Goal: Find specific page/section: Find specific page/section

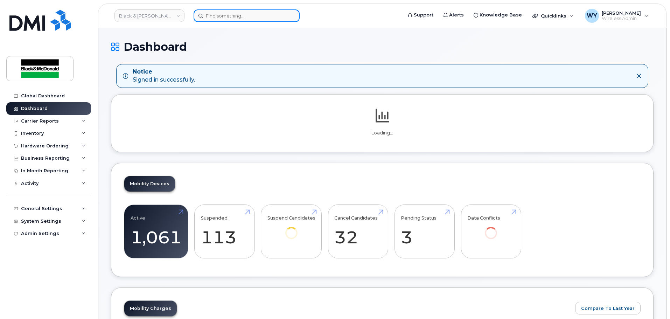
click at [222, 14] on input at bounding box center [247, 15] width 106 height 13
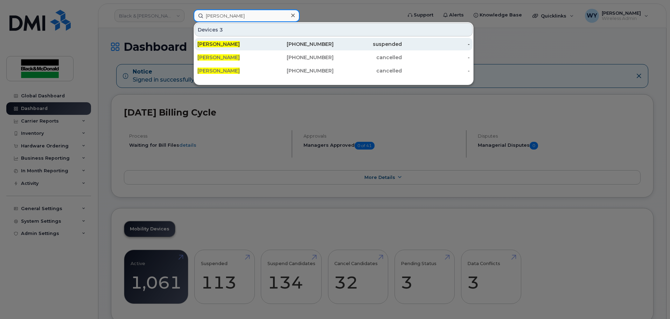
type input "[PERSON_NAME]"
click at [232, 42] on div "[PERSON_NAME]" at bounding box center [231, 44] width 68 height 7
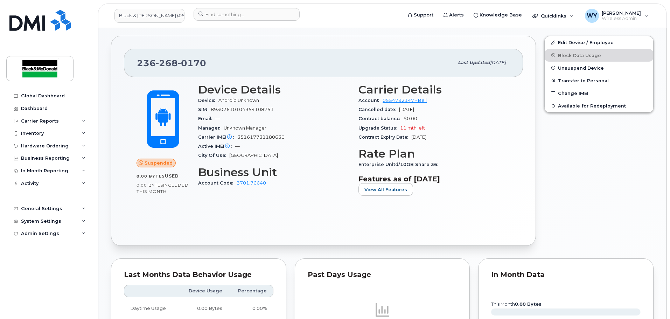
scroll to position [140, 0]
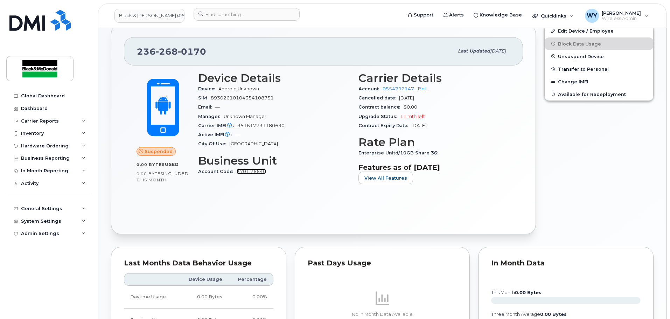
click at [260, 171] on link "3701.76640" at bounding box center [251, 171] width 29 height 5
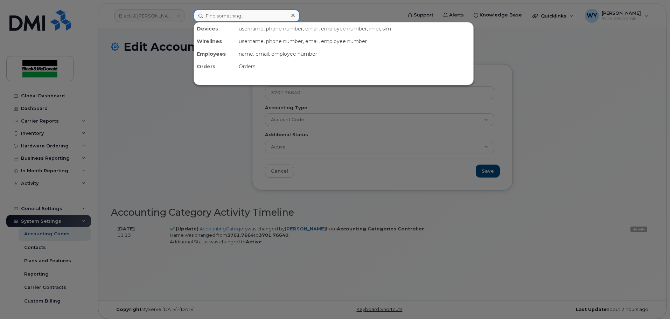
click at [225, 18] on input at bounding box center [247, 15] width 106 height 13
click at [238, 12] on input at bounding box center [247, 15] width 106 height 13
paste input "(416) 985-6279"
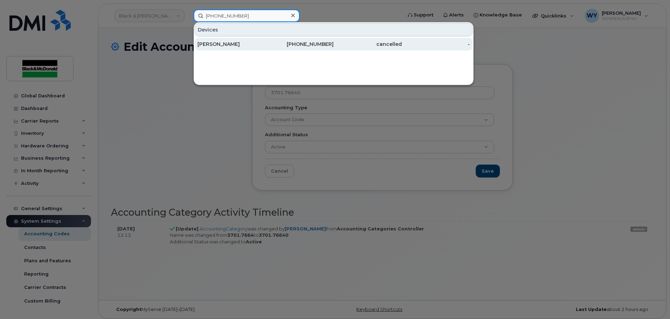
type input "(416) 985-6279"
click at [255, 47] on div "[PERSON_NAME]" at bounding box center [231, 44] width 68 height 7
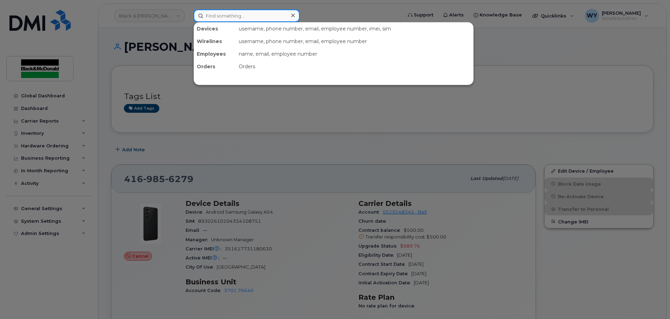
click at [223, 17] on input at bounding box center [247, 15] width 106 height 13
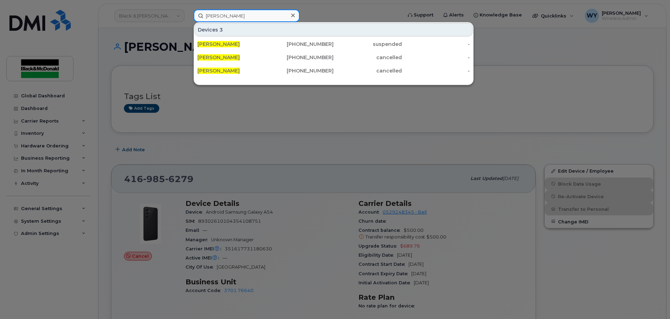
type input "angel wen"
click at [289, 169] on div at bounding box center [335, 159] width 670 height 319
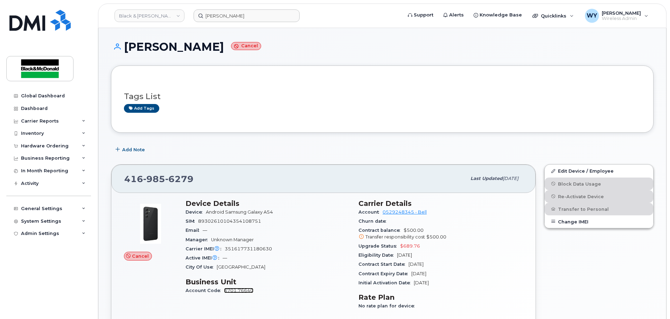
click at [236, 289] on link "3701.76640" at bounding box center [238, 290] width 29 height 5
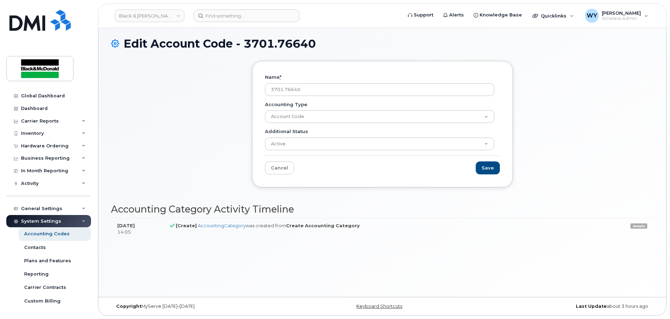
scroll to position [4, 0]
click at [54, 247] on link "Contacts" at bounding box center [55, 247] width 72 height 13
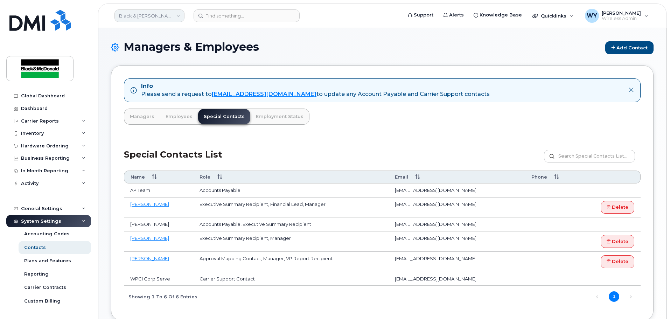
click at [150, 13] on link "Black & [PERSON_NAME]" at bounding box center [150, 15] width 70 height 13
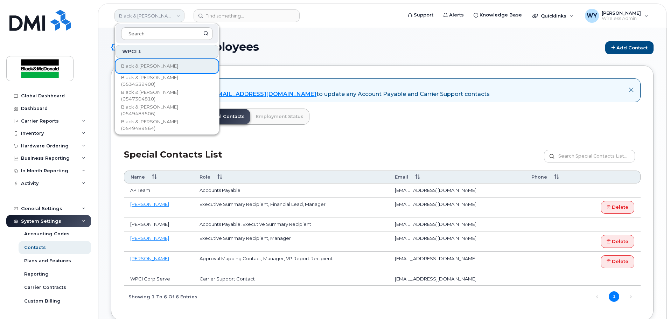
click at [150, 13] on link "Black & [PERSON_NAME]" at bounding box center [150, 15] width 70 height 13
click at [437, 125] on div "Info Please send a request to [EMAIL_ADDRESS][DOMAIN_NAME] to update any Accoun…" at bounding box center [382, 192] width 543 height 255
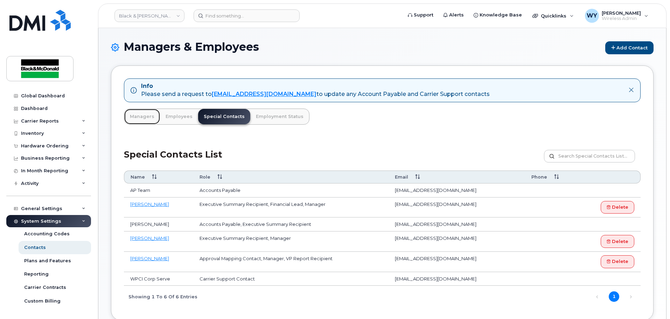
click at [137, 117] on link "Managers" at bounding box center [142, 116] width 36 height 15
click at [177, 117] on link "Employees" at bounding box center [179, 116] width 38 height 15
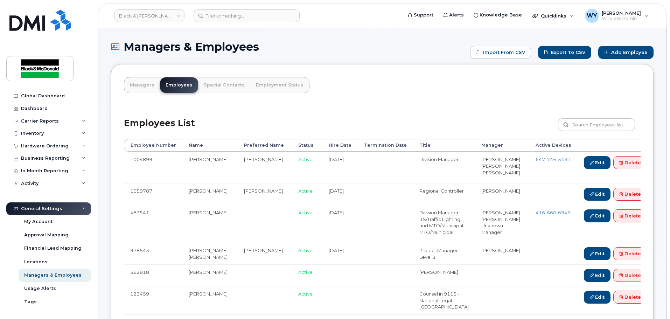
click at [205, 159] on td "[PERSON_NAME]" at bounding box center [209, 168] width 55 height 32
click at [556, 160] on span "746" at bounding box center [550, 160] width 11 height 6
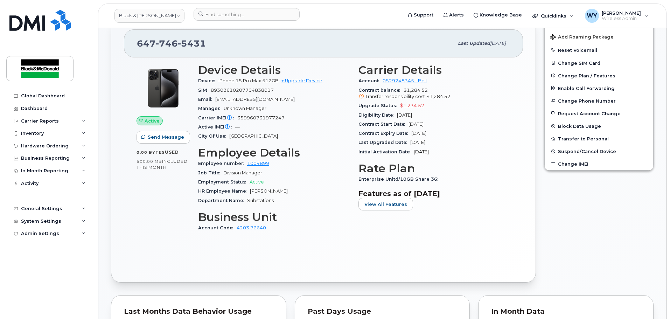
scroll to position [175, 0]
